Goal: Task Accomplishment & Management: Manage account settings

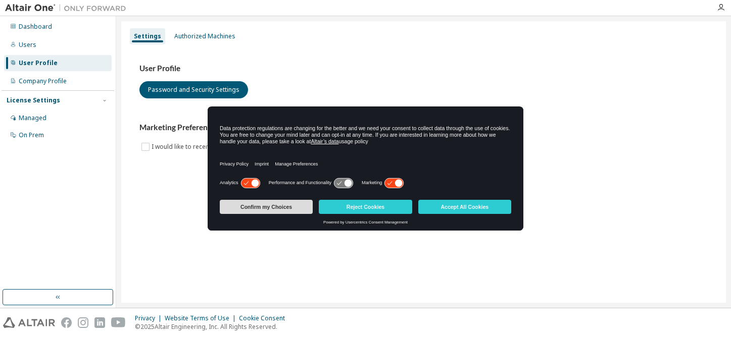
click at [285, 204] on button "Confirm my Choices" at bounding box center [266, 207] width 93 height 14
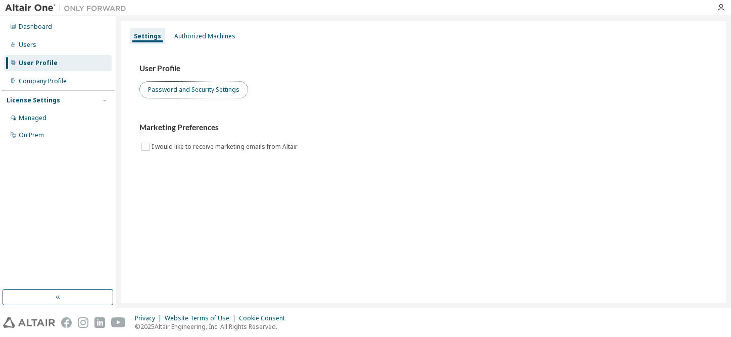
click at [199, 96] on button "Password and Security Settings" at bounding box center [193, 89] width 109 height 17
